Goal: Information Seeking & Learning: Learn about a topic

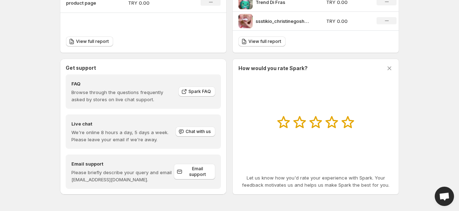
scroll to position [136, 0]
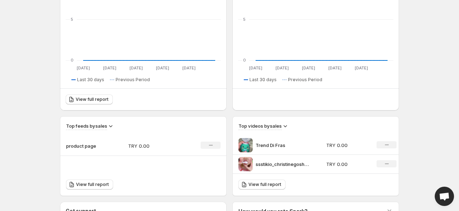
click at [385, 142] on icon "No change" at bounding box center [387, 145] width 4 height 6
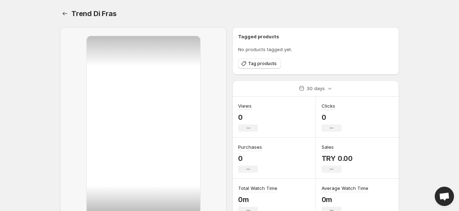
scroll to position [77, 0]
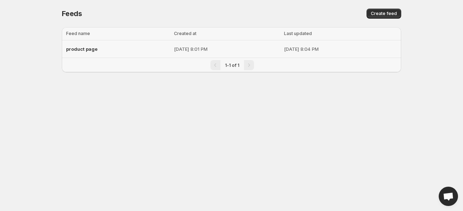
click at [89, 49] on span "product page" at bounding box center [81, 49] width 31 height 6
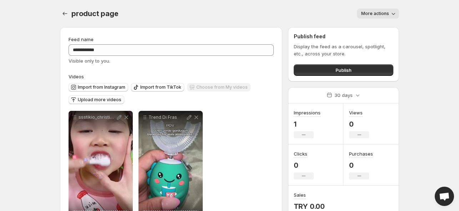
click at [387, 12] on span "More actions" at bounding box center [375, 14] width 28 height 6
